Goal: Navigation & Orientation: Go to known website

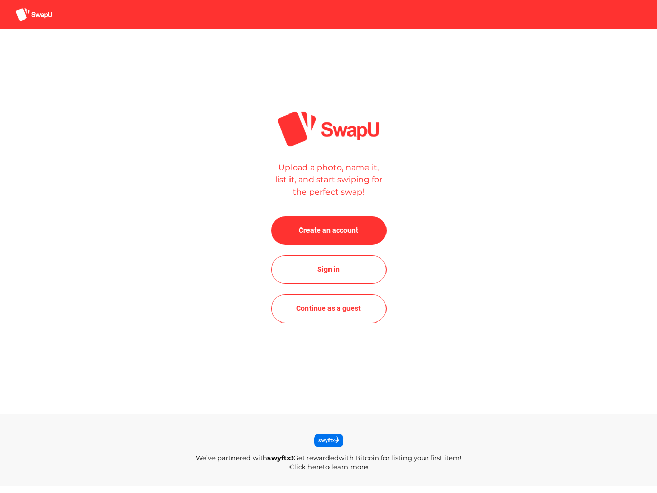
click at [328, 11] on div at bounding box center [328, 11] width 657 height 22
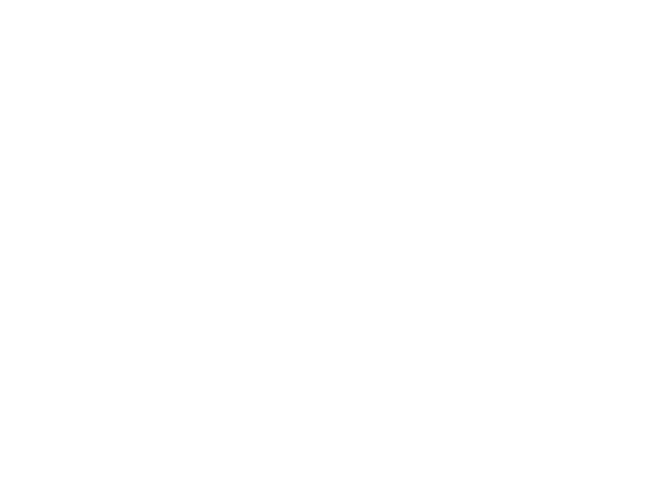
click at [328, 230] on body at bounding box center [328, 246] width 657 height 493
click at [328, 269] on body at bounding box center [328, 246] width 657 height 493
click at [328, 308] on body at bounding box center [328, 246] width 657 height 493
